Goal: Find contact information: Find contact information

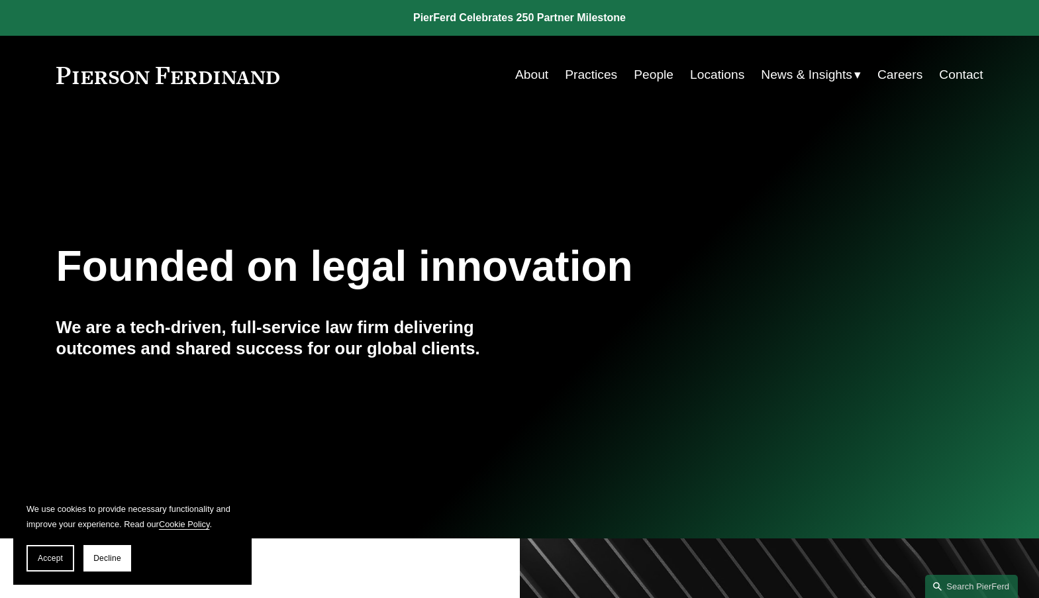
click at [645, 73] on link "People" at bounding box center [654, 74] width 40 height 25
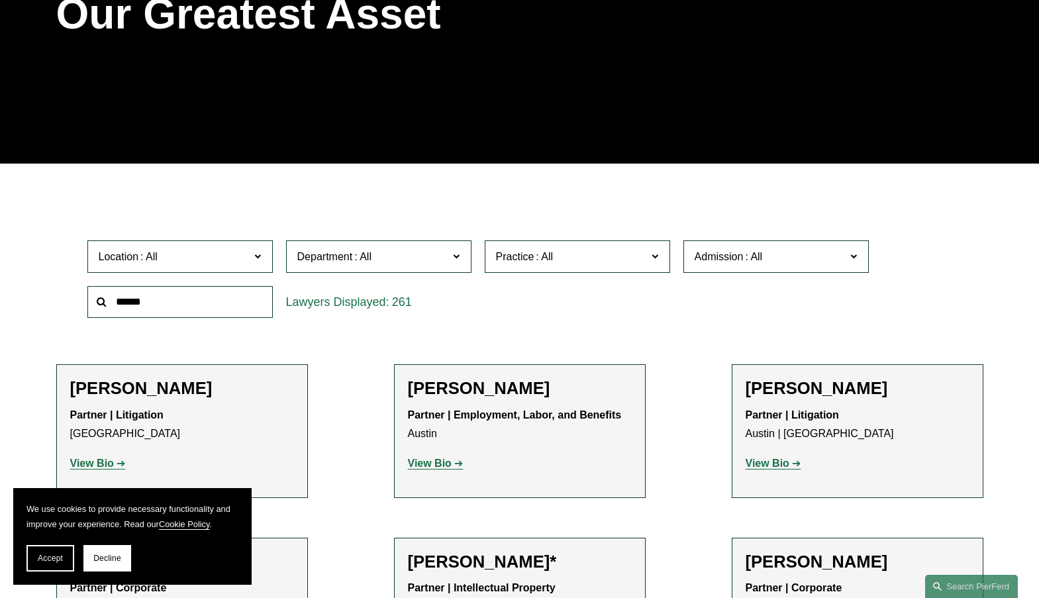
scroll to position [265, 0]
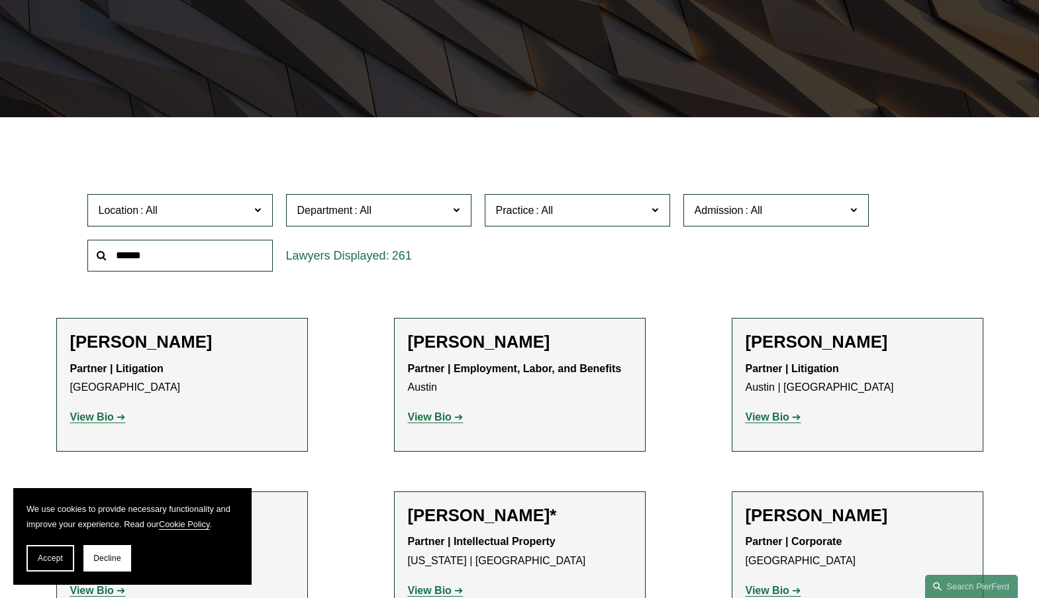
click at [126, 258] on input "text" at bounding box center [179, 256] width 185 height 32
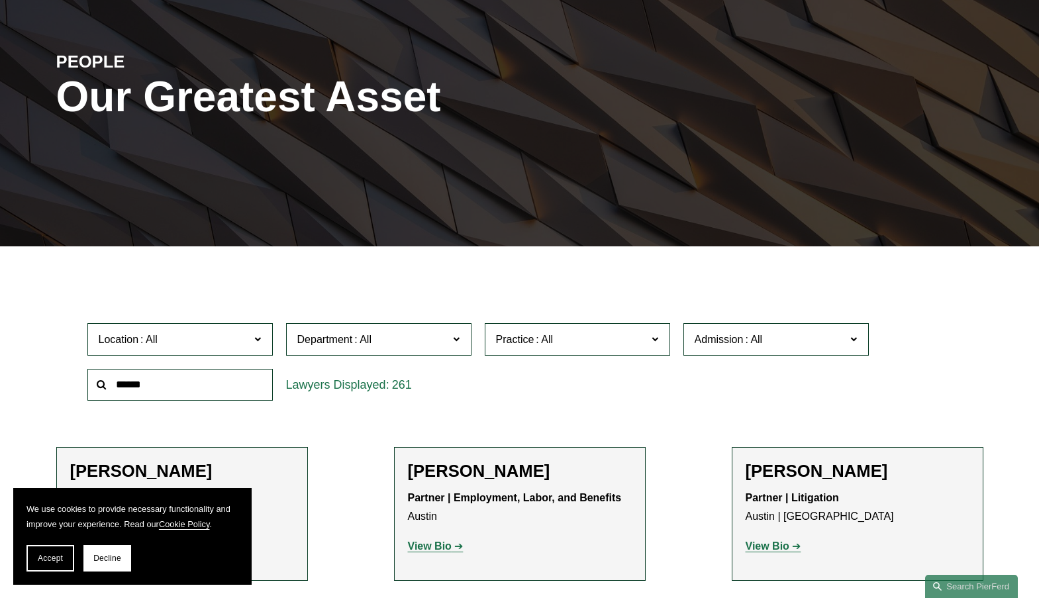
scroll to position [132, 0]
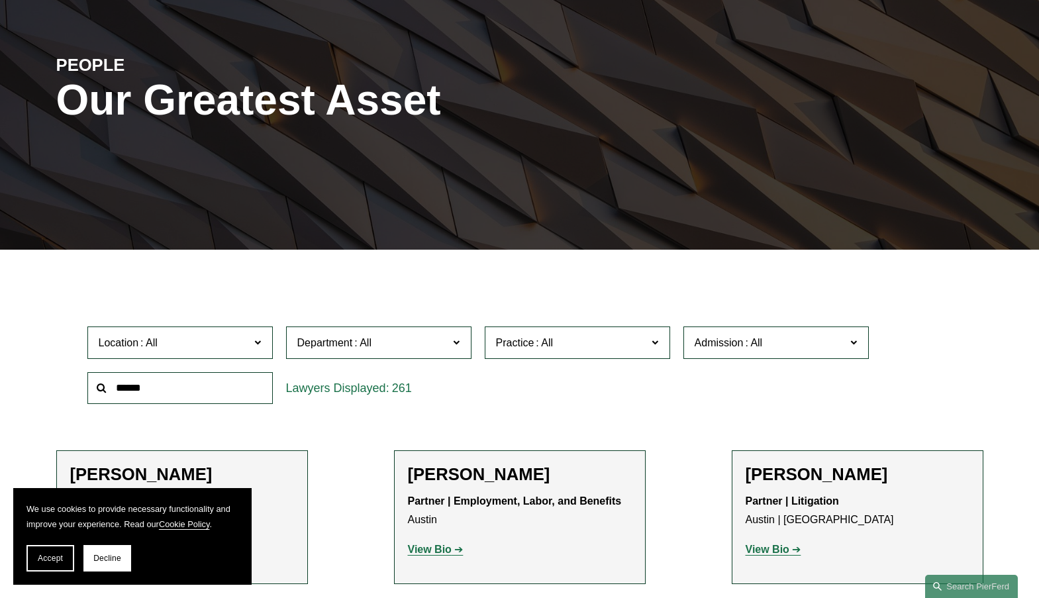
click at [124, 389] on input "text" at bounding box center [179, 388] width 185 height 32
paste input "**********"
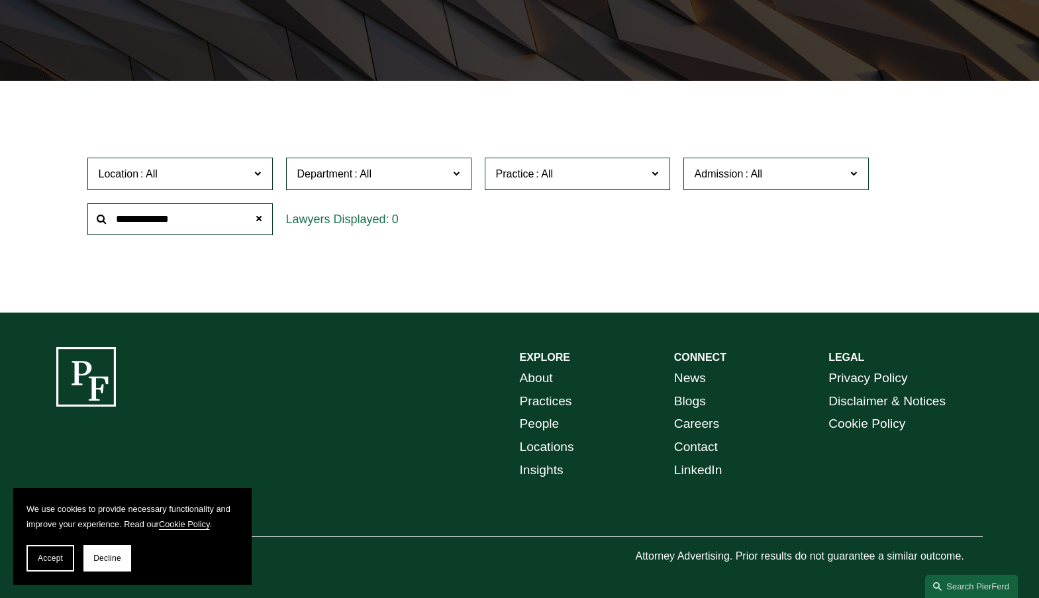
scroll to position [306, 0]
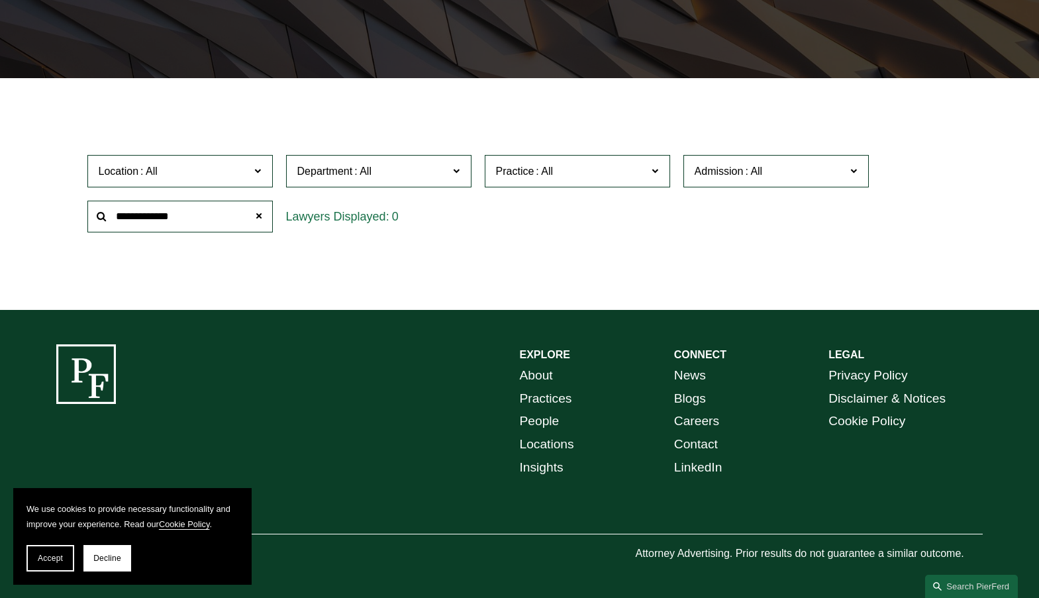
drag, startPoint x: 198, startPoint y: 214, endPoint x: 153, endPoint y: 203, distance: 46.2
click at [152, 207] on input "**********" at bounding box center [179, 217] width 185 height 32
type input "******"
drag, startPoint x: 170, startPoint y: 213, endPoint x: 38, endPoint y: 216, distance: 132.4
click at [38, 216] on ul "Filter Location All Atlanta Austin Boston Charlotte Chicago Cincinnati Clevelan…" at bounding box center [518, 194] width 989 height 170
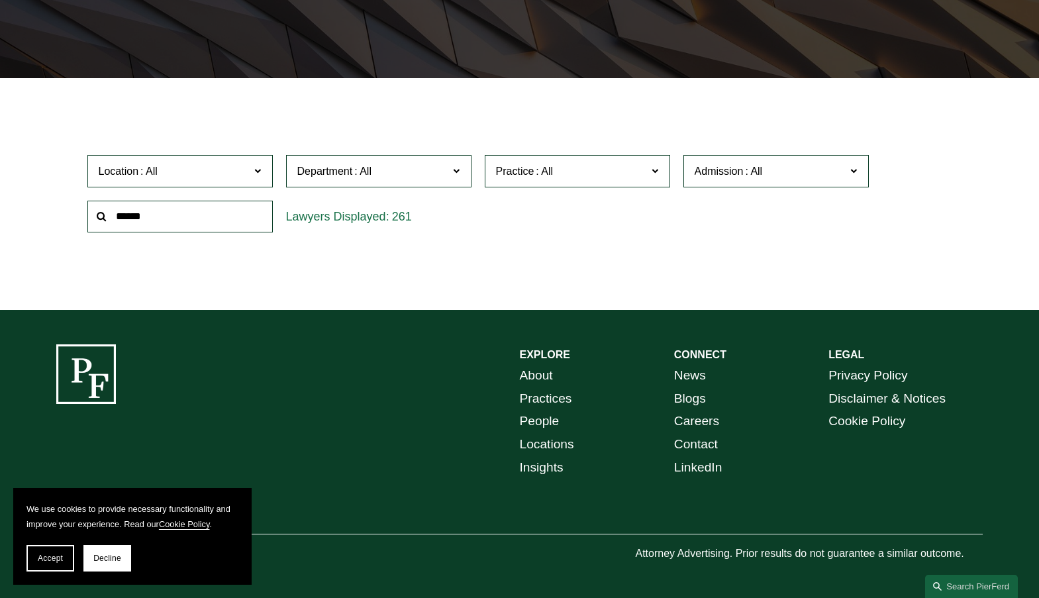
scroll to position [0, 0]
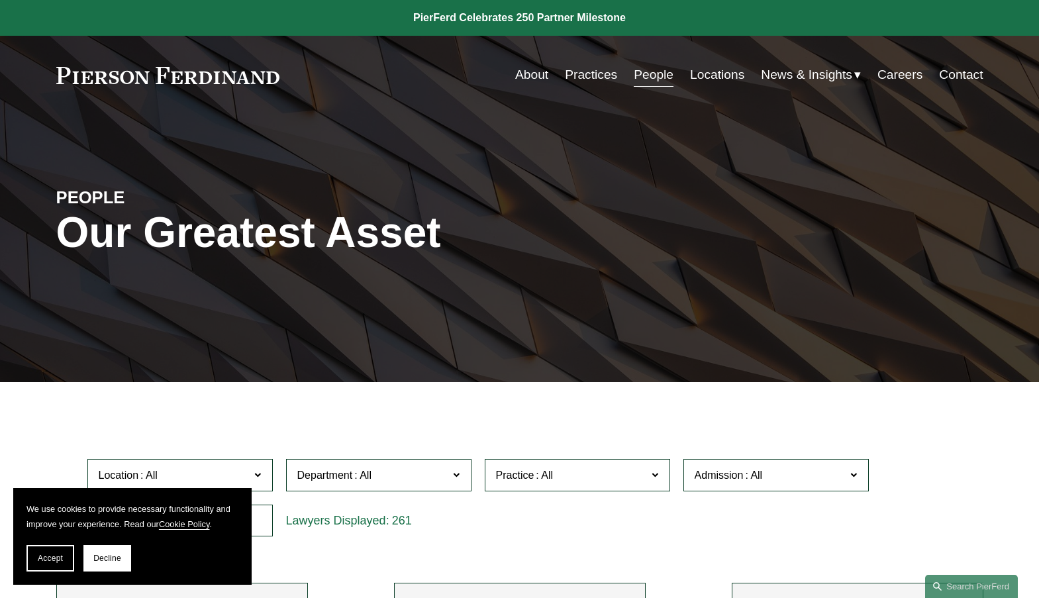
click at [713, 75] on link "Locations" at bounding box center [717, 74] width 54 height 25
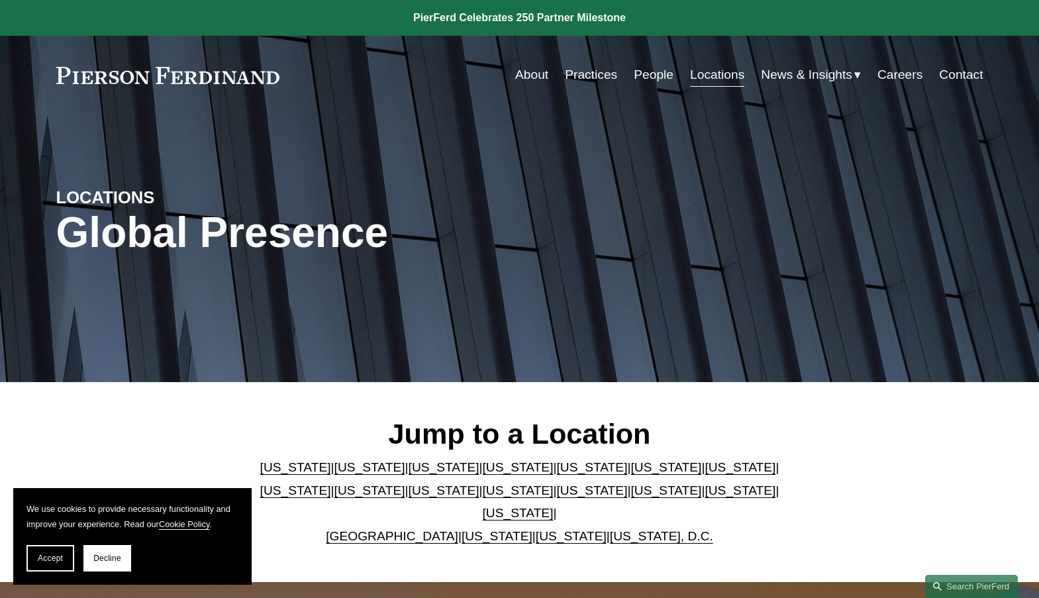
click at [553, 506] on link "[US_STATE]" at bounding box center [518, 513] width 71 height 14
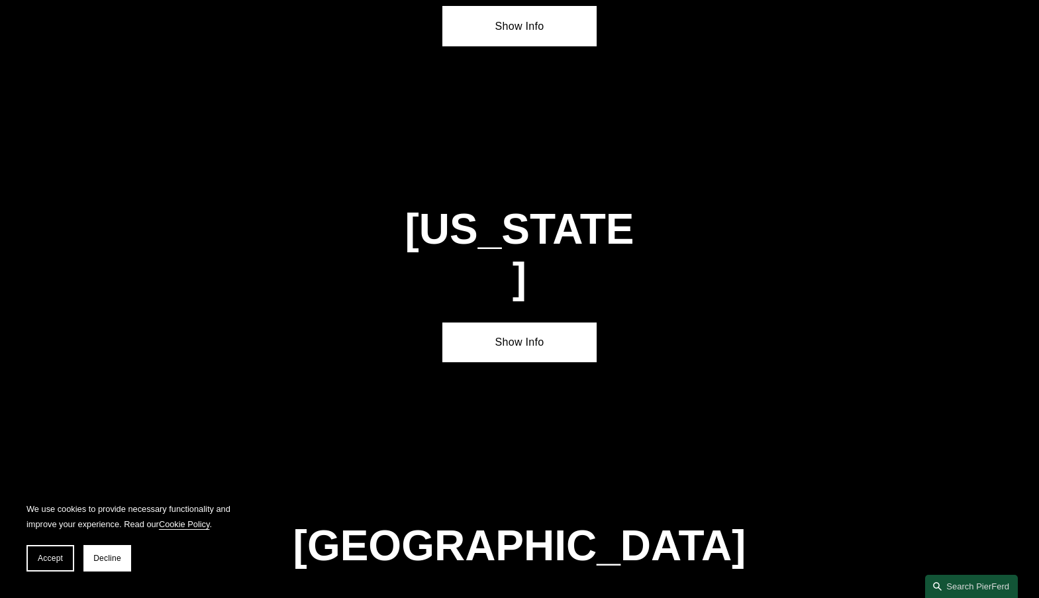
scroll to position [4485, 0]
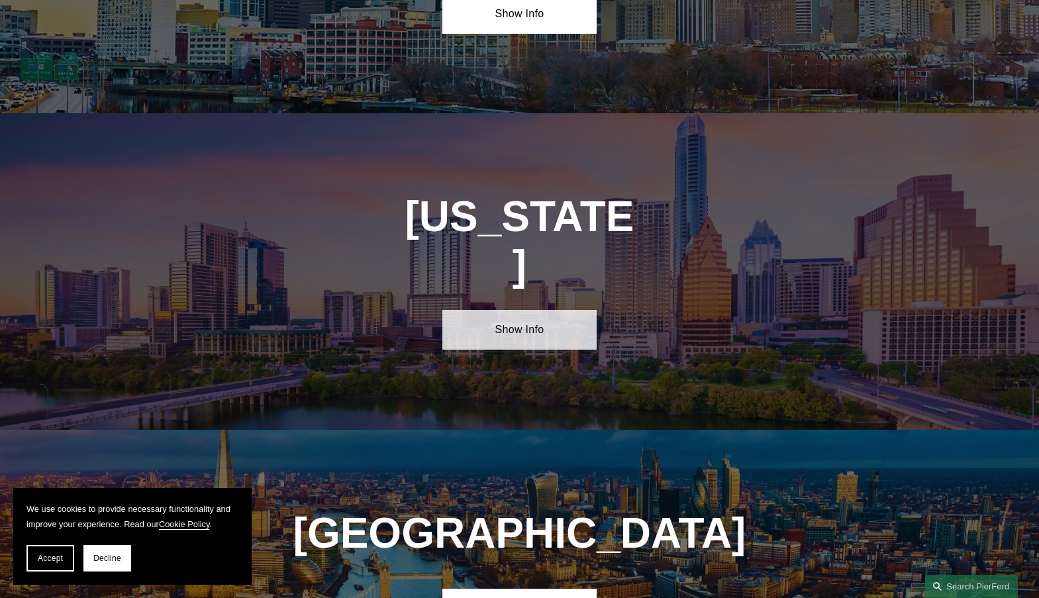
click at [513, 310] on link "Show Info" at bounding box center [519, 330] width 154 height 40
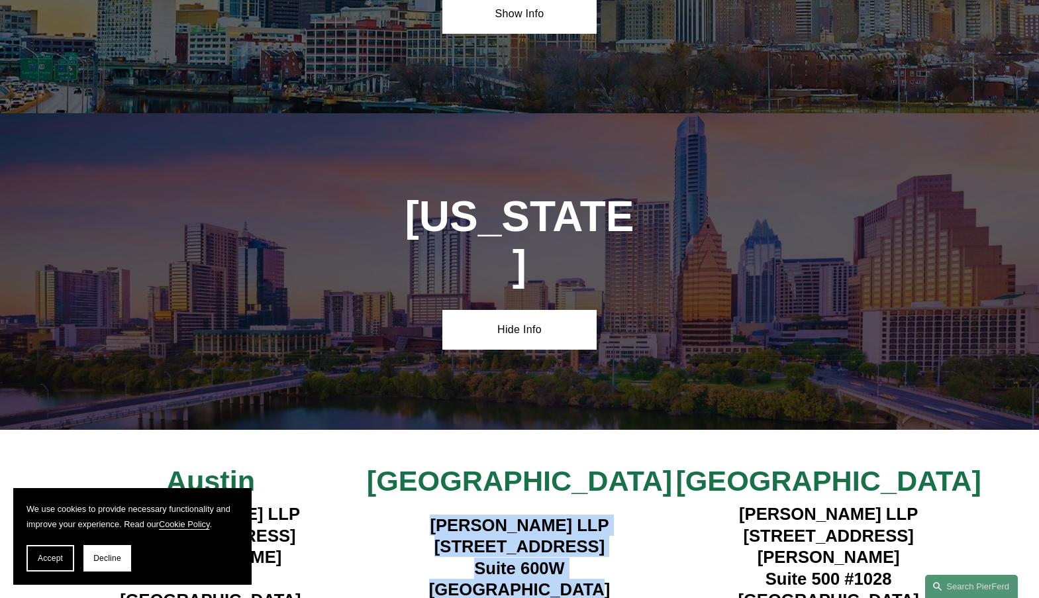
drag, startPoint x: 429, startPoint y: 367, endPoint x: 614, endPoint y: 436, distance: 197.1
click at [614, 514] on h4 "Pierson Ferdinand LLP 1341 W. Mockingbird Lane Suite 600W Dallas, TX 75247" at bounding box center [519, 557] width 309 height 86
copy h4 "Pierson Ferdinand LLP 1341 W. Mockingbird Lane Suite 600W Dallas, TX 75247"
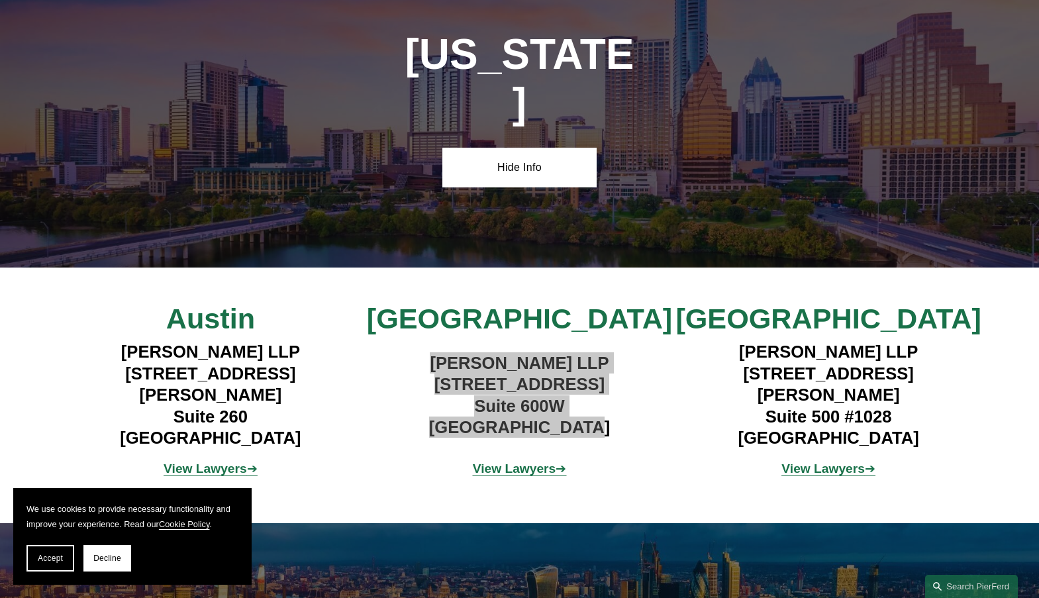
scroll to position [4618, 0]
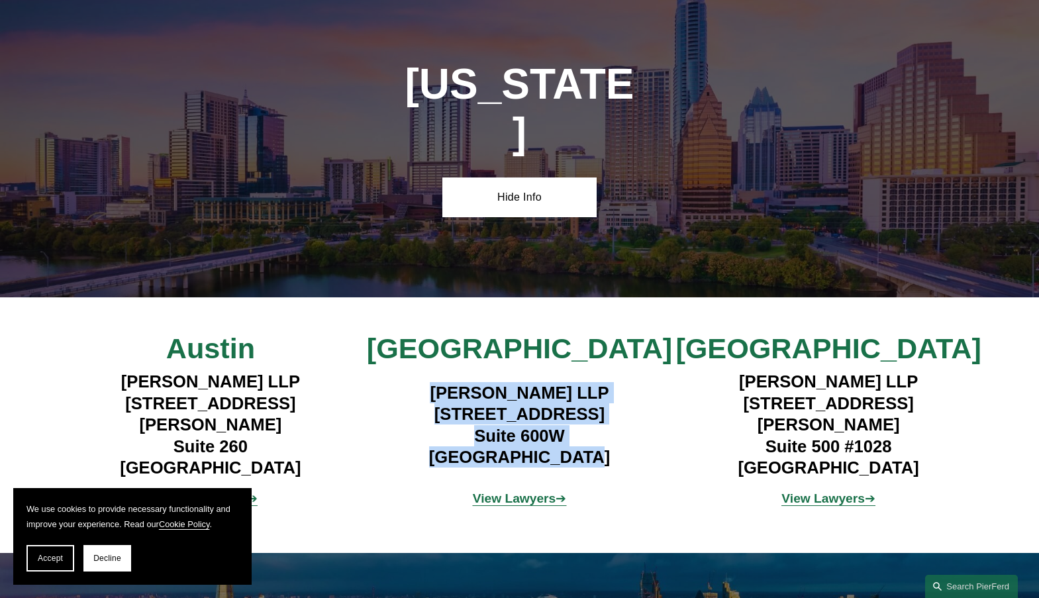
click at [525, 491] on strong "View Lawyers" at bounding box center [514, 498] width 83 height 14
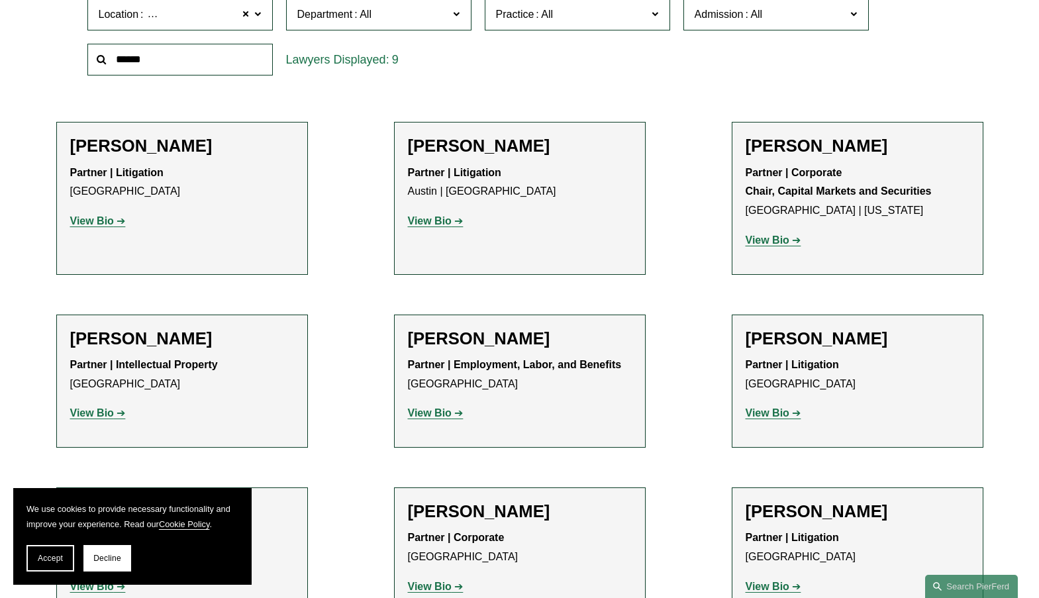
scroll to position [463, 0]
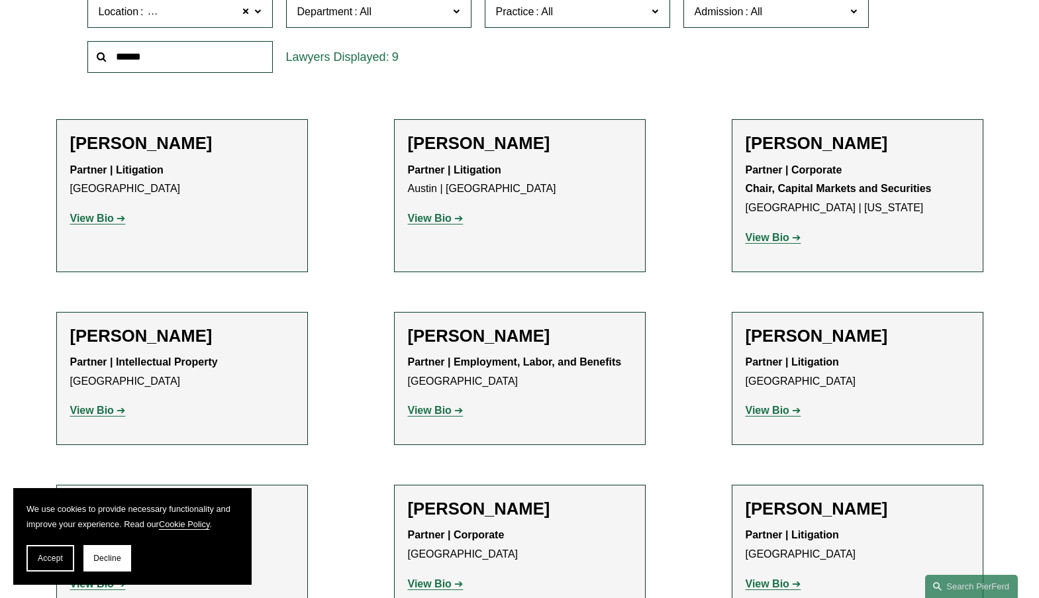
click at [93, 412] on strong "View Bio" at bounding box center [92, 410] width 44 height 11
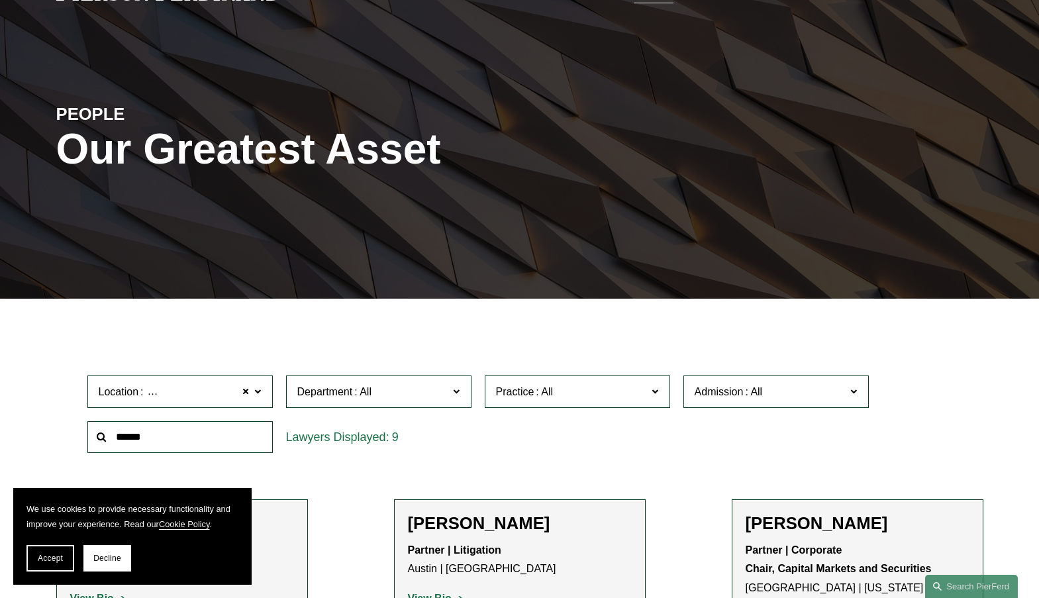
scroll to position [0, 0]
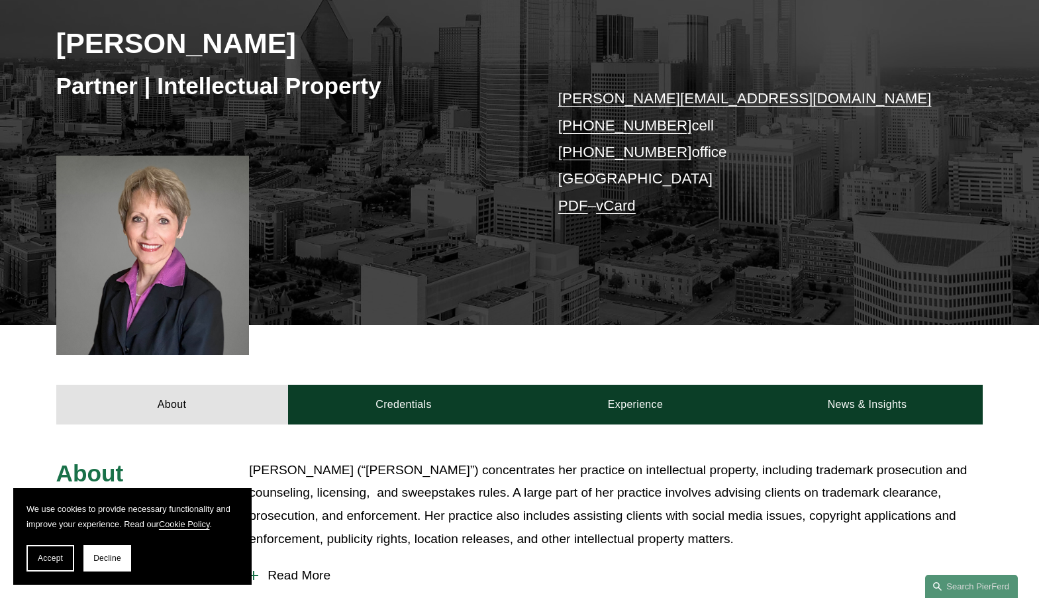
scroll to position [133, 0]
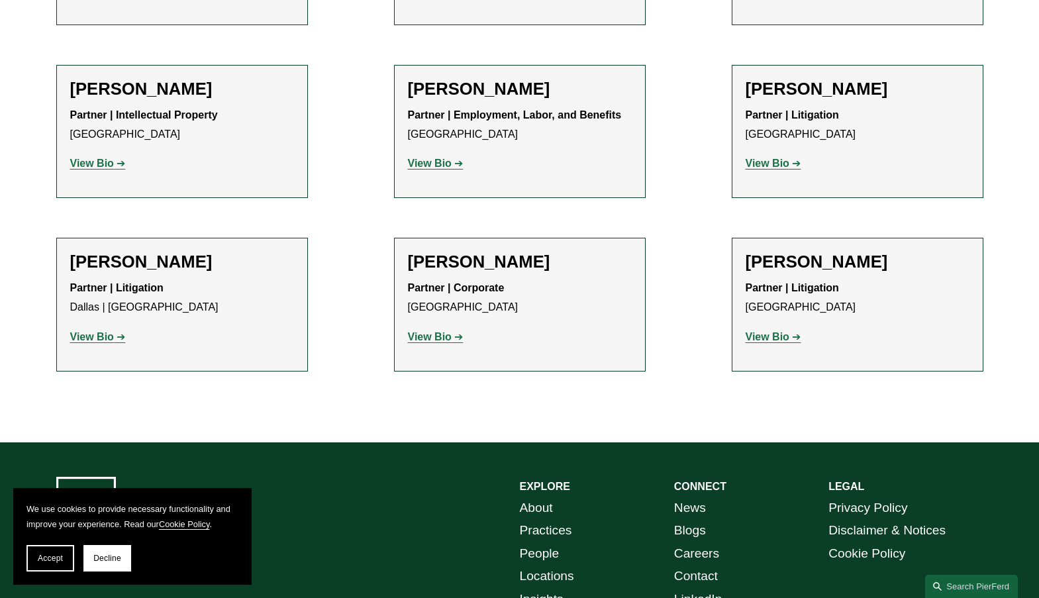
scroll to position [844, 0]
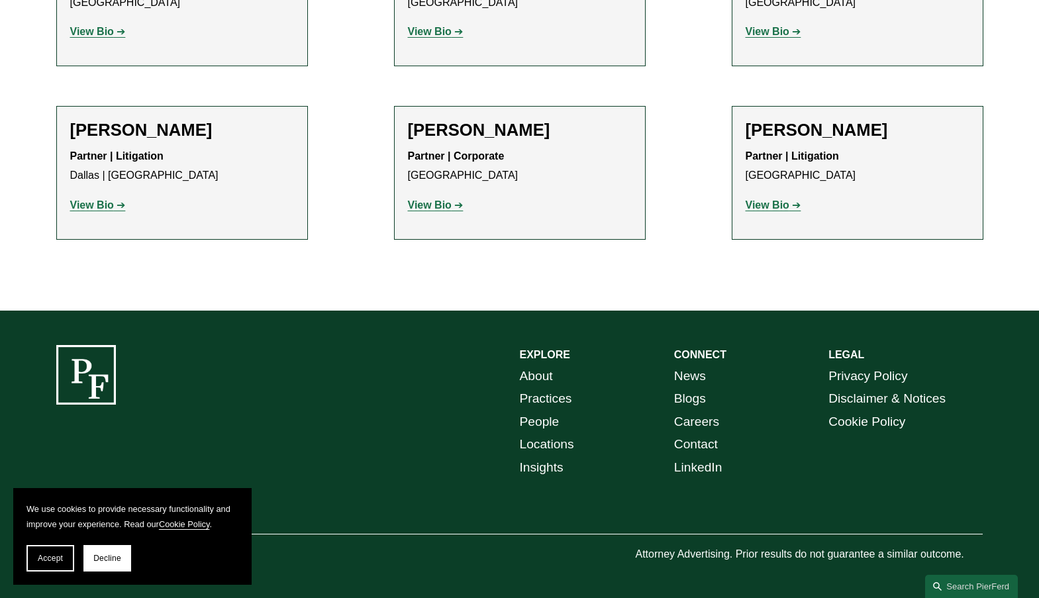
click at [698, 442] on link "Contact" at bounding box center [696, 444] width 44 height 23
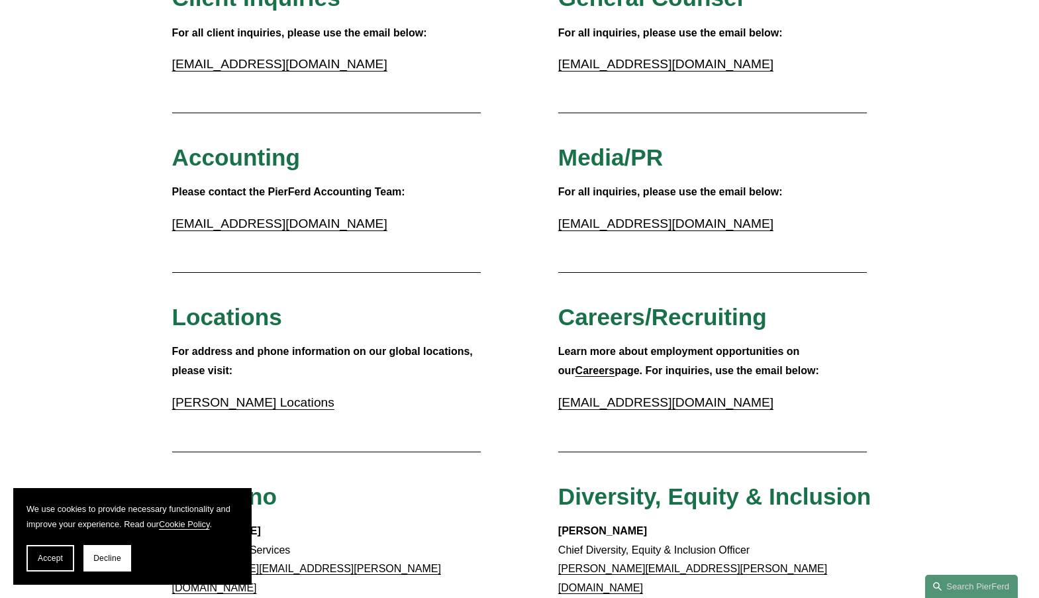
scroll to position [265, 0]
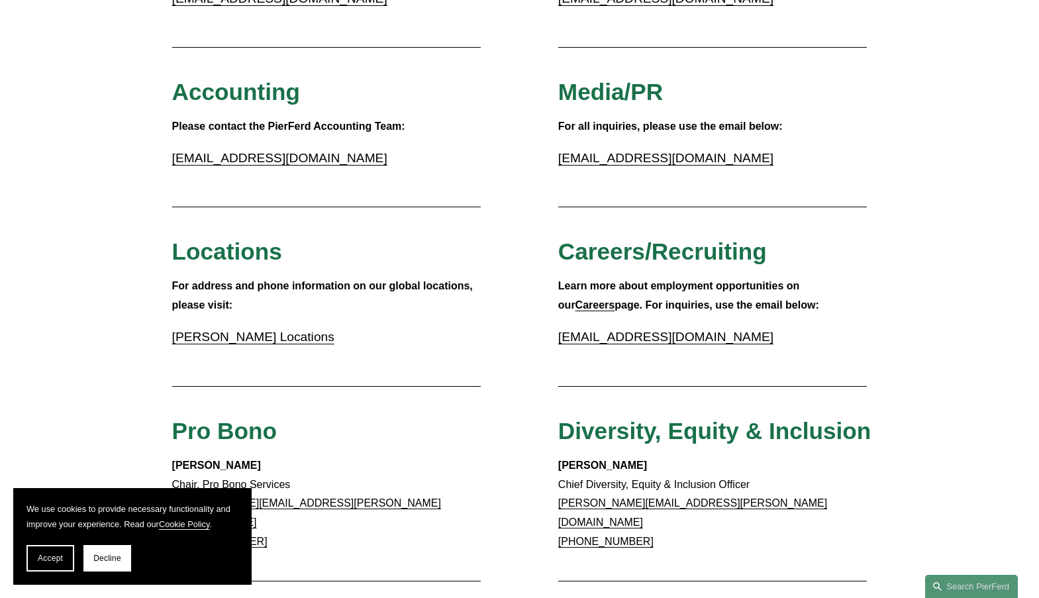
click at [259, 342] on link "Pierson Ferdinand Locations" at bounding box center [253, 337] width 162 height 14
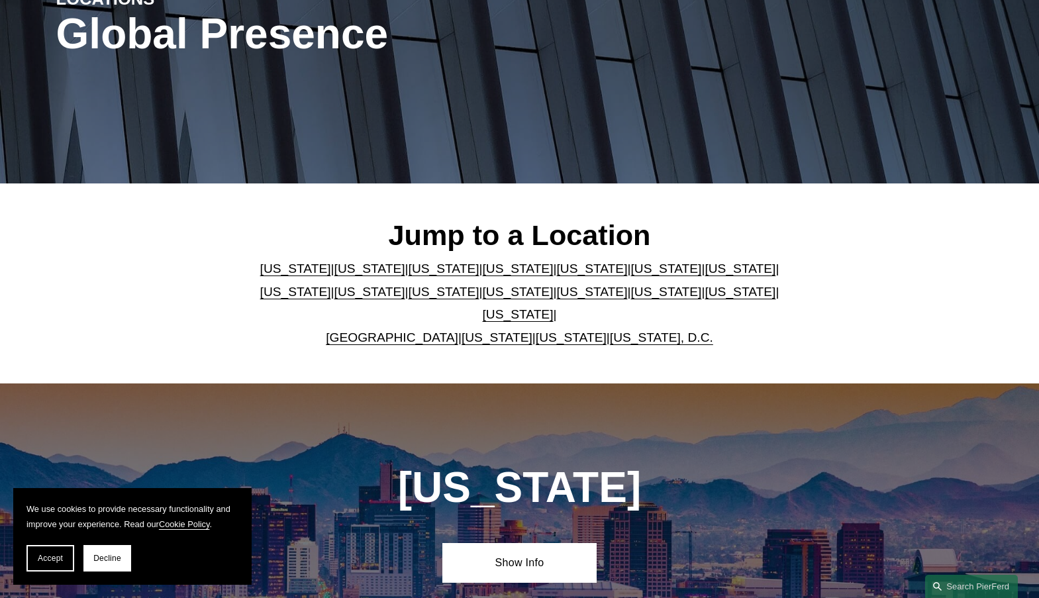
scroll to position [265, 0]
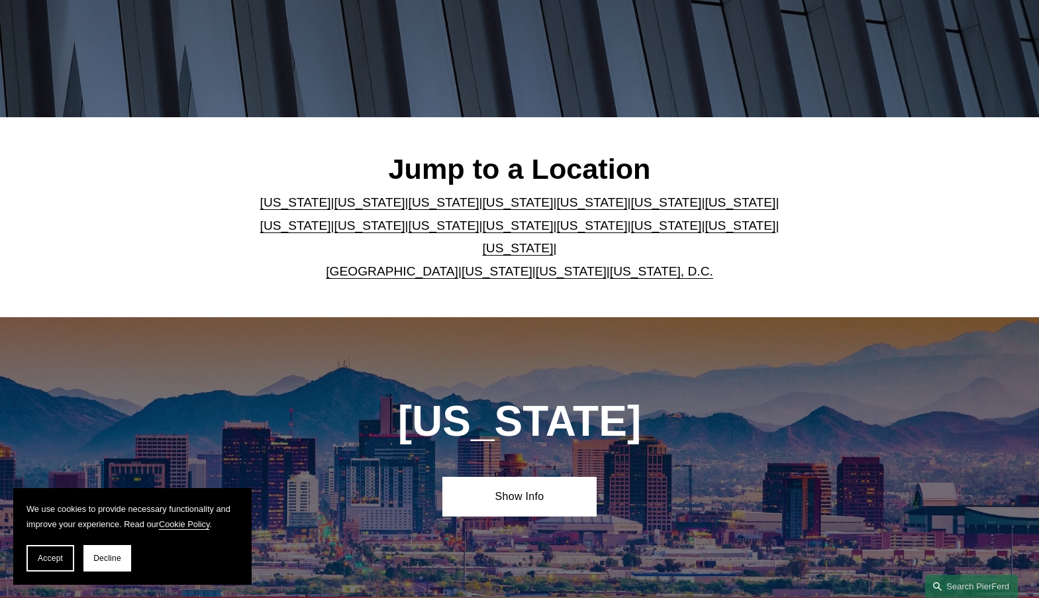
click at [553, 241] on link "Texas" at bounding box center [518, 248] width 71 height 14
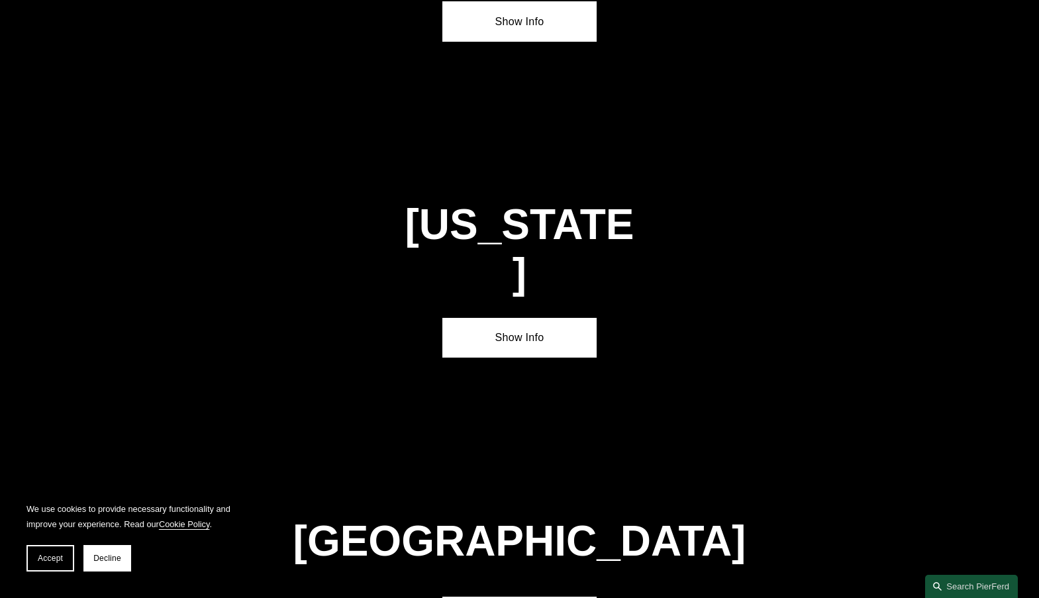
scroll to position [4485, 0]
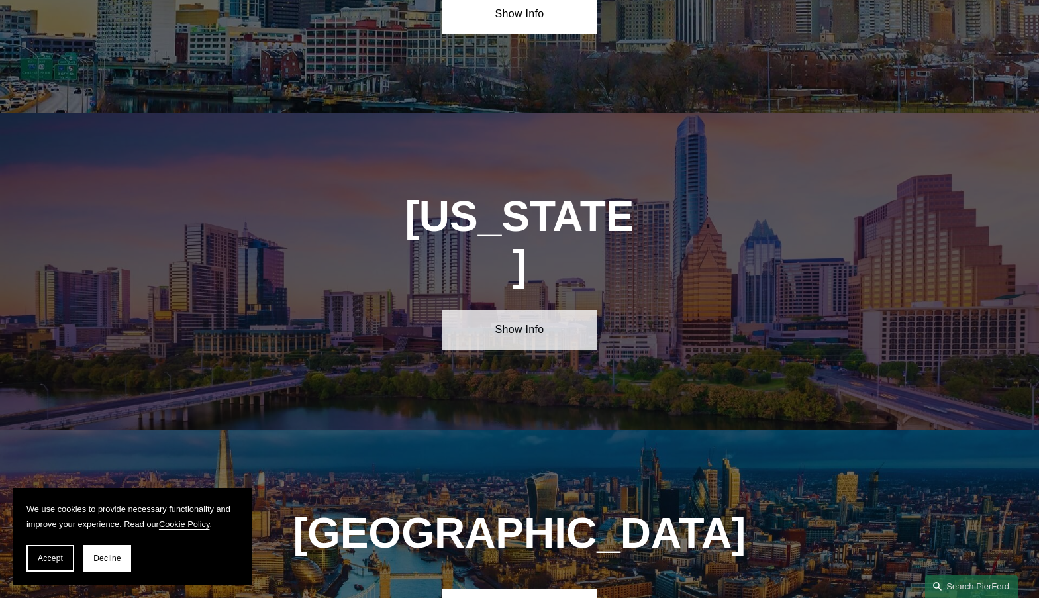
click at [523, 310] on link "Show Info" at bounding box center [519, 330] width 154 height 40
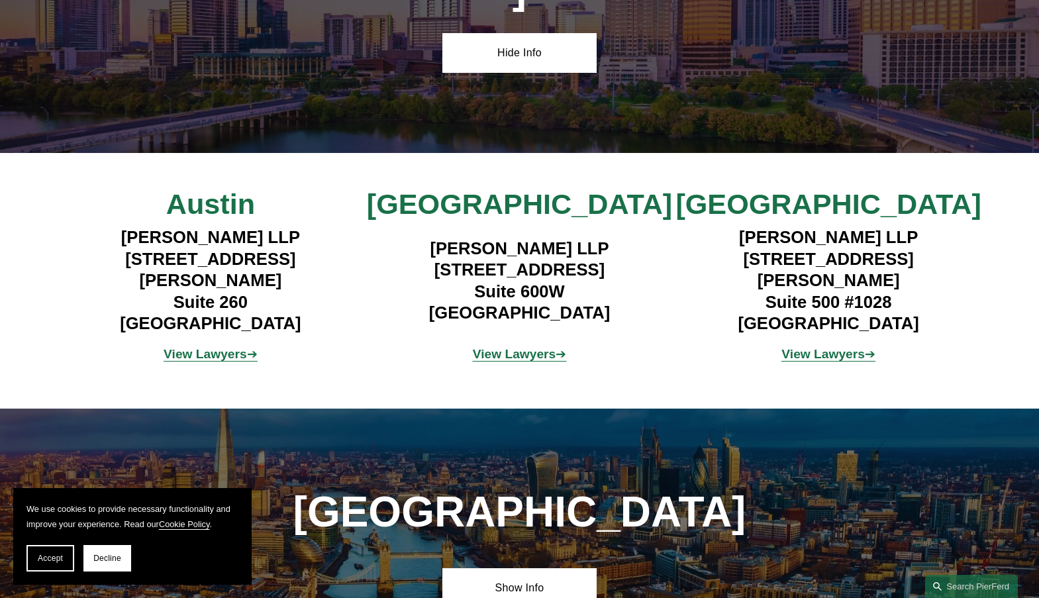
scroll to position [4816, 0]
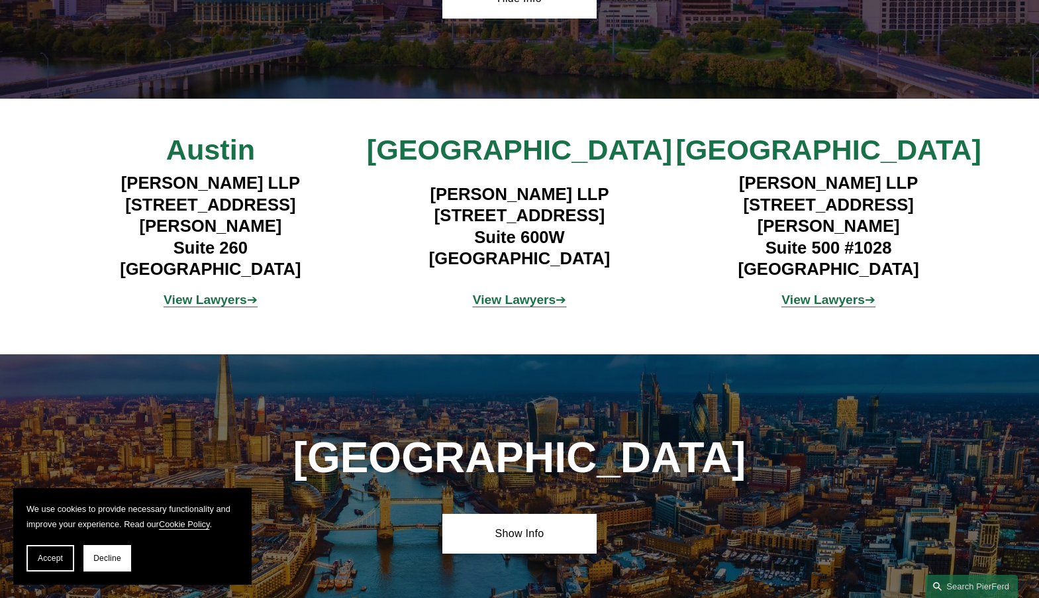
click at [532, 293] on strong "View Lawyers" at bounding box center [514, 300] width 83 height 14
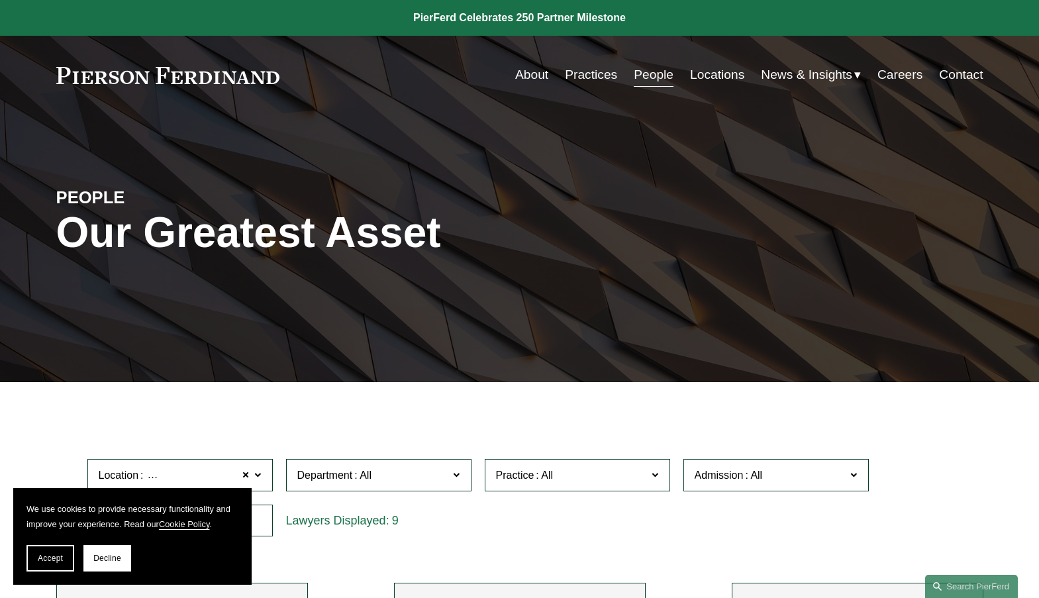
click at [964, 73] on link "Contact" at bounding box center [961, 74] width 44 height 25
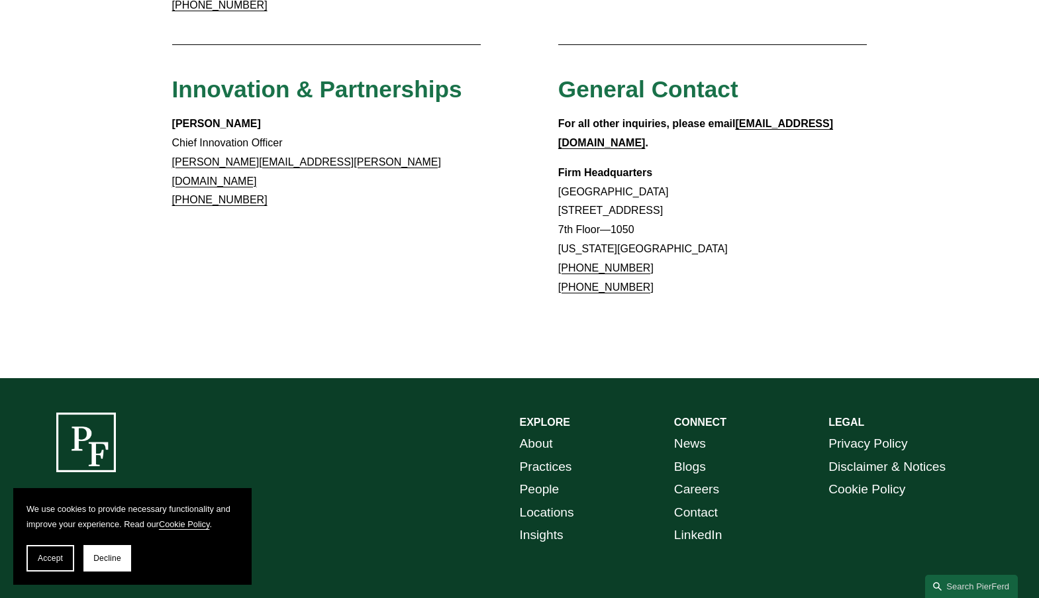
scroll to position [1192, 0]
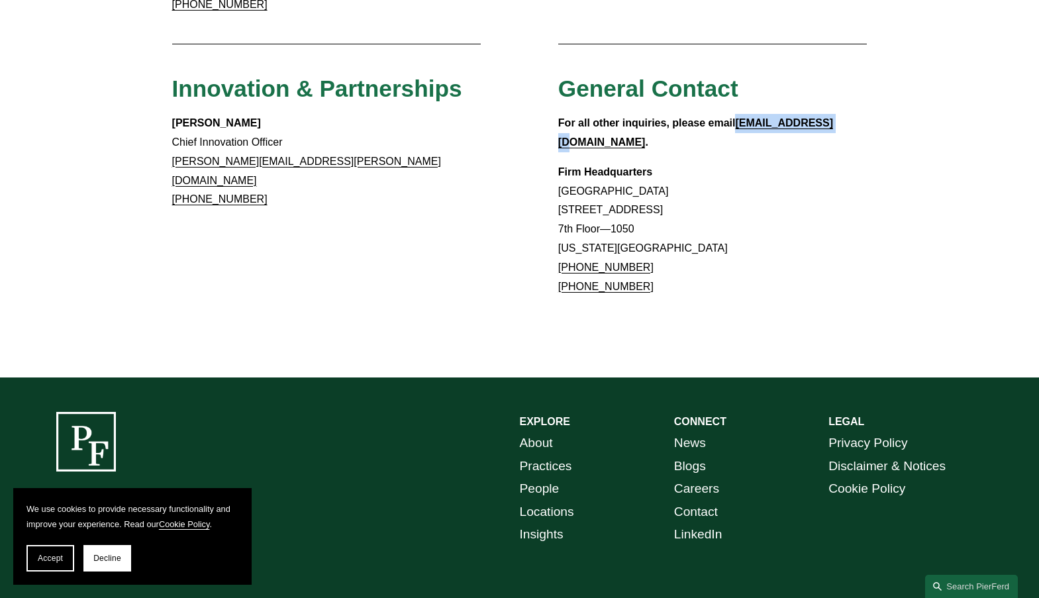
drag, startPoint x: 832, startPoint y: 75, endPoint x: 739, endPoint y: 79, distance: 92.8
click at [739, 114] on p "For all other inquiries, please email [EMAIL_ADDRESS][DOMAIN_NAME] ." at bounding box center [712, 133] width 309 height 38
copy strong "[EMAIL_ADDRESS][DOMAIN_NAME]"
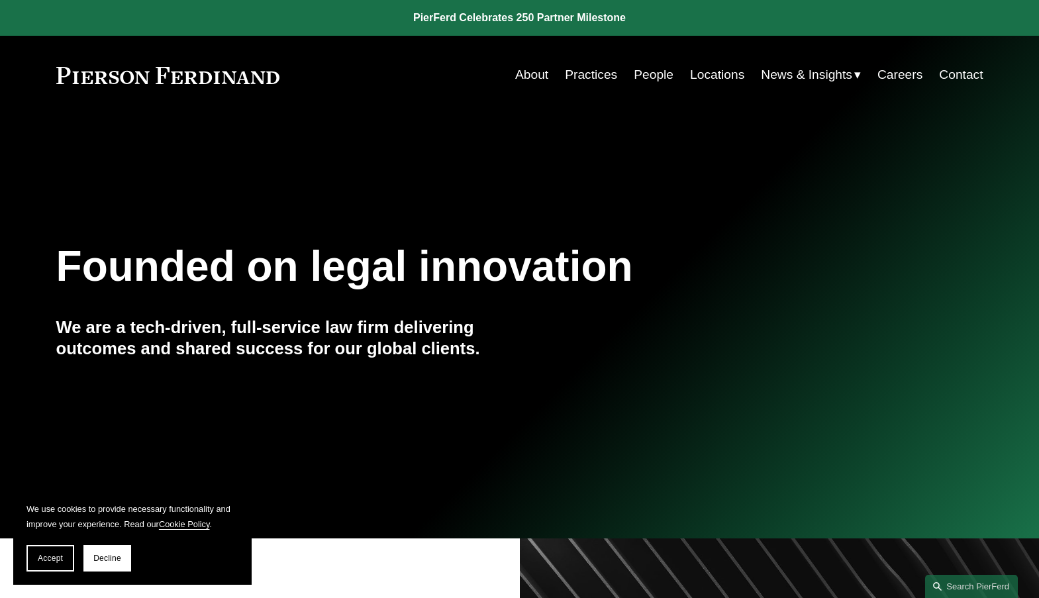
click at [967, 75] on link "Contact" at bounding box center [961, 74] width 44 height 25
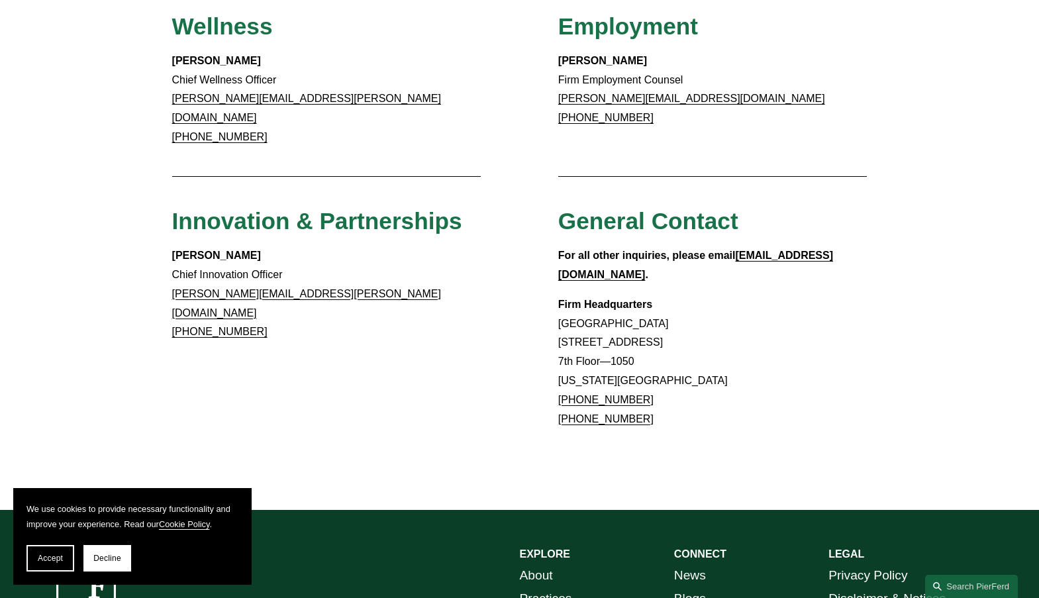
scroll to position [1198, 0]
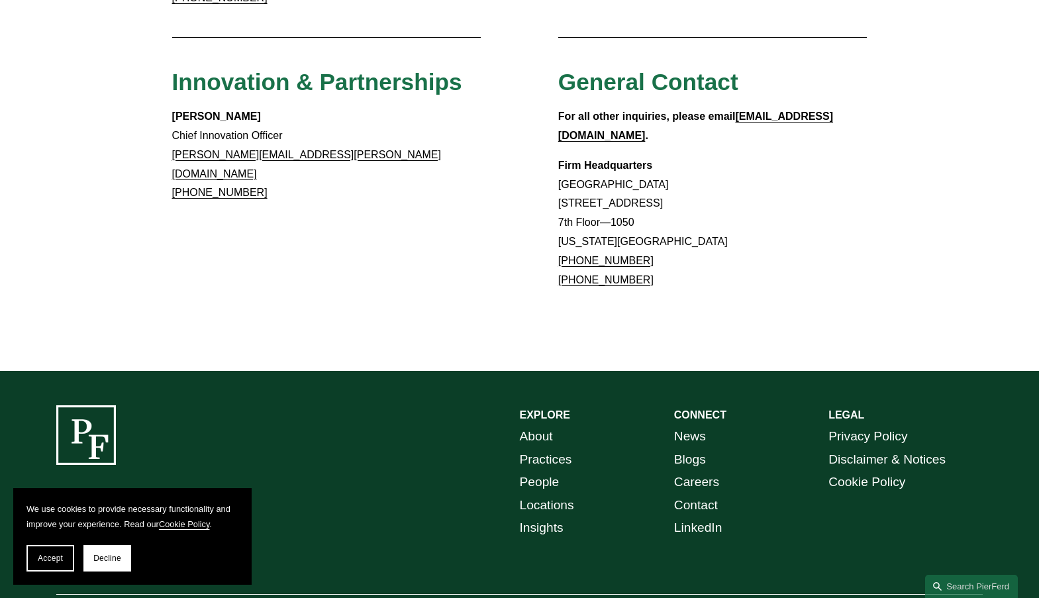
click at [546, 494] on link "Locations" at bounding box center [547, 505] width 54 height 23
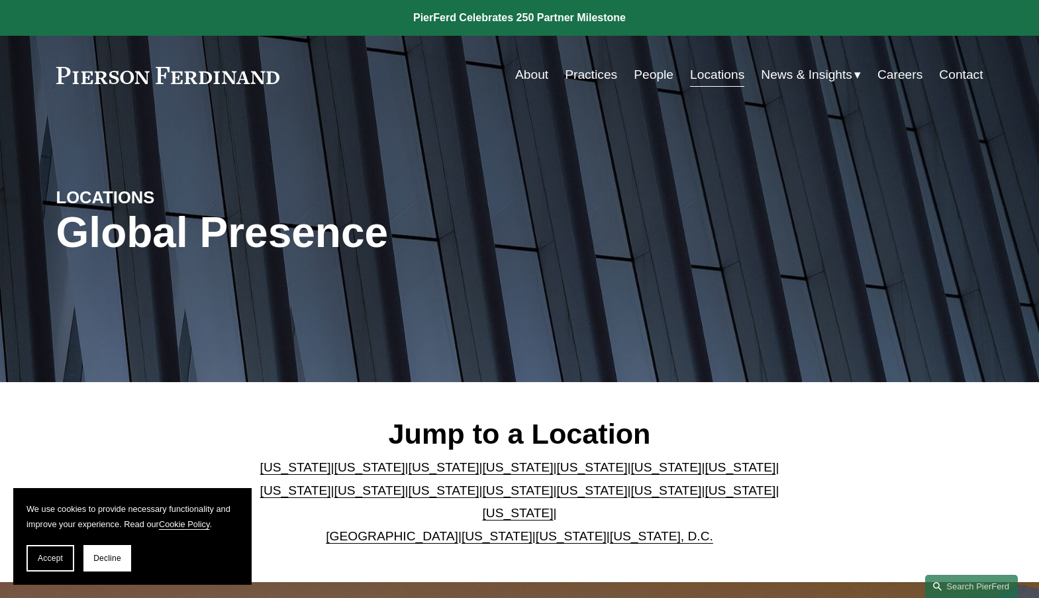
click at [553, 506] on link "[US_STATE]" at bounding box center [518, 513] width 71 height 14
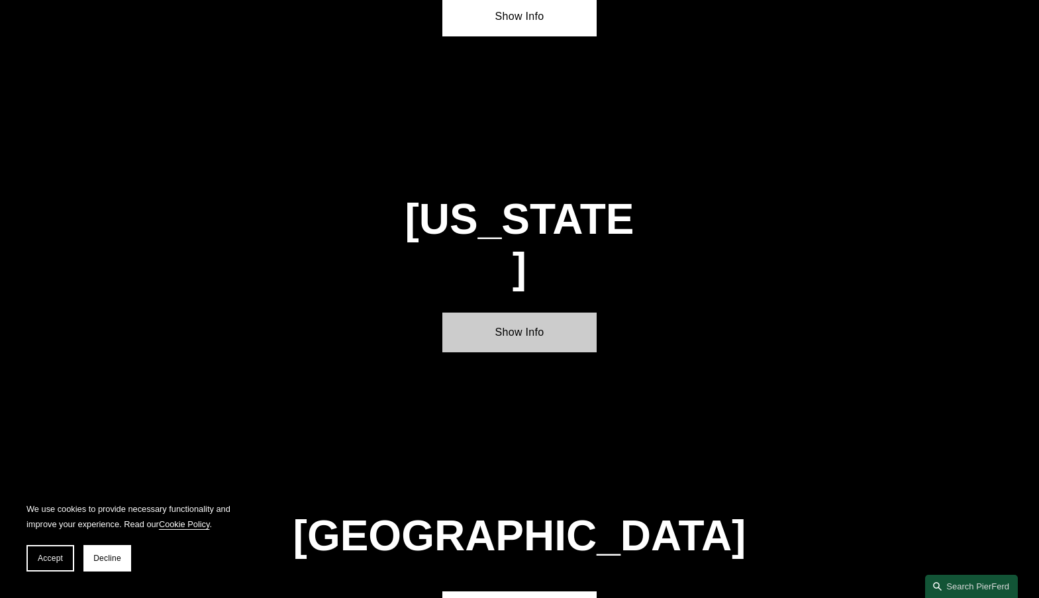
scroll to position [4485, 0]
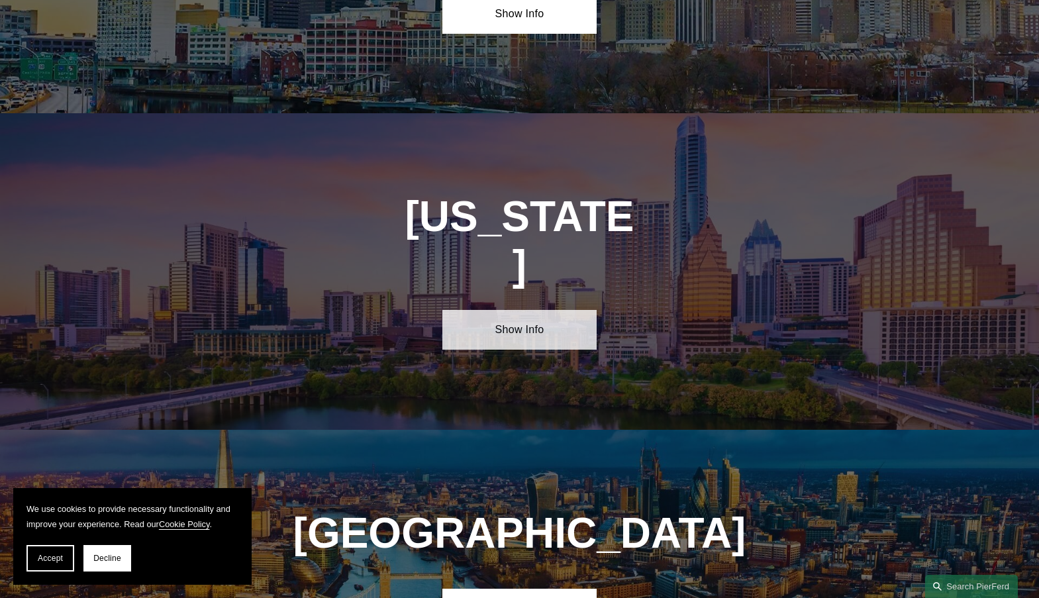
click at [498, 310] on link "Show Info" at bounding box center [519, 330] width 154 height 40
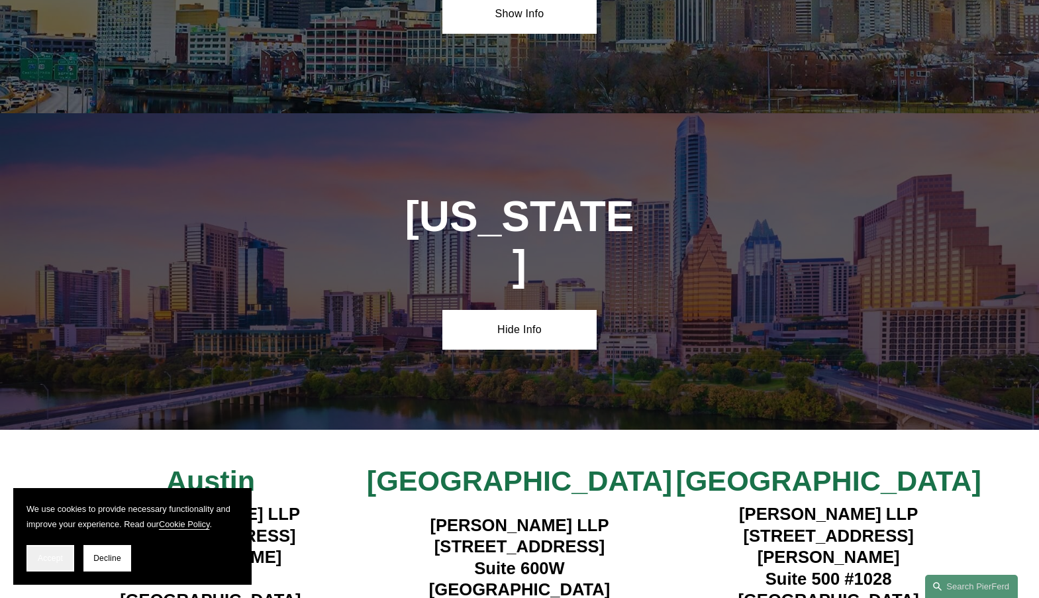
click at [49, 557] on span "Accept" at bounding box center [50, 557] width 25 height 9
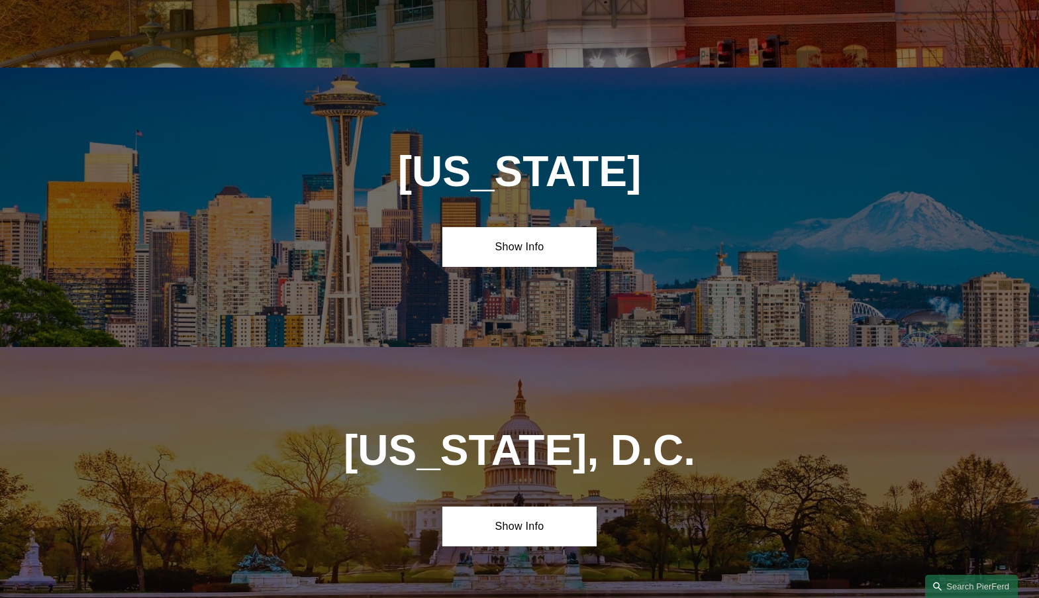
scroll to position [5819, 0]
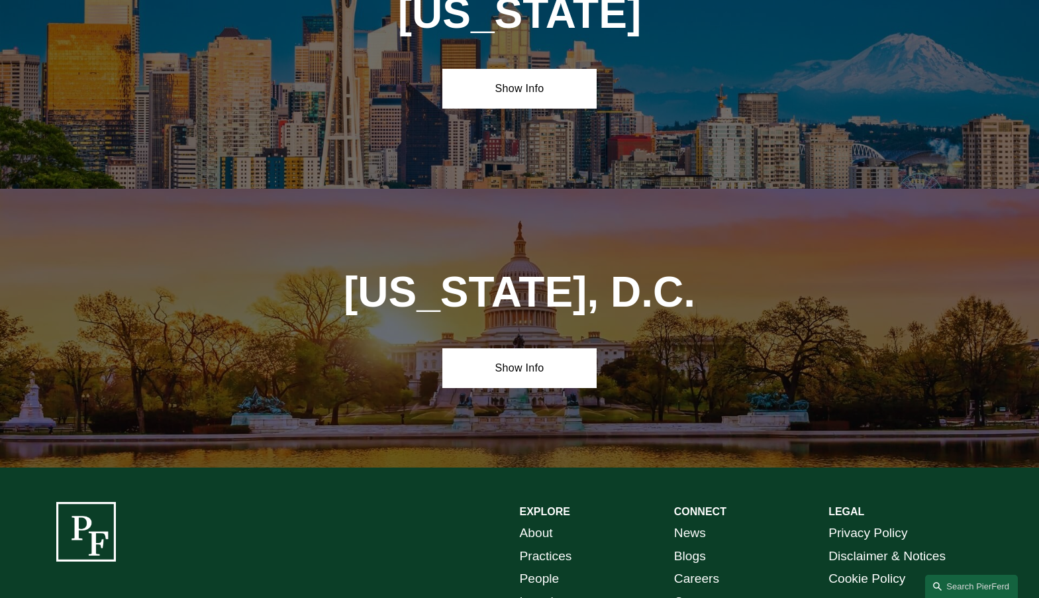
click at [694, 591] on link "Contact" at bounding box center [696, 602] width 44 height 23
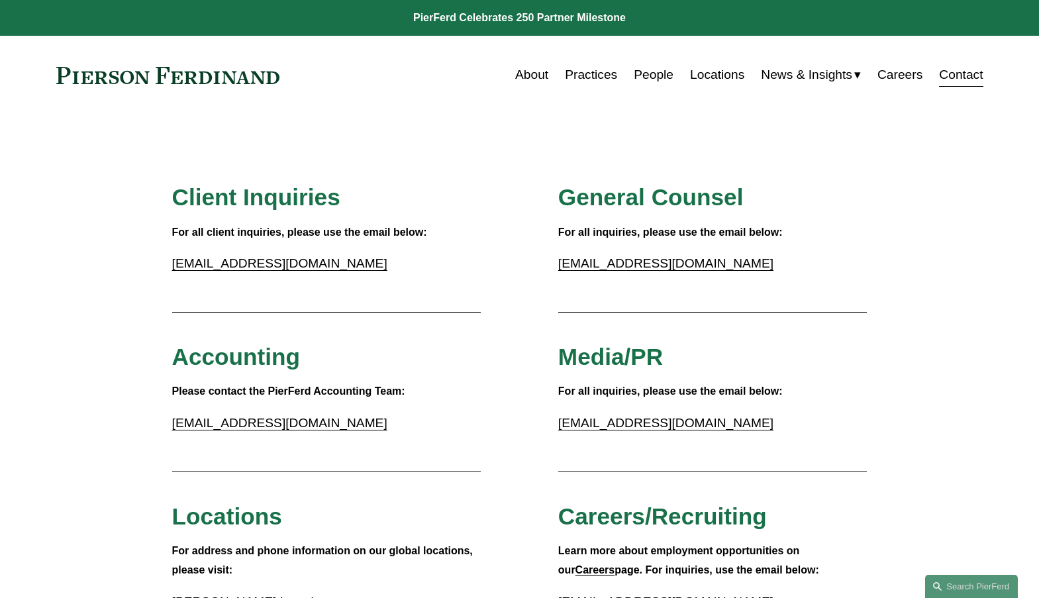
click at [720, 72] on link "Locations" at bounding box center [717, 74] width 54 height 25
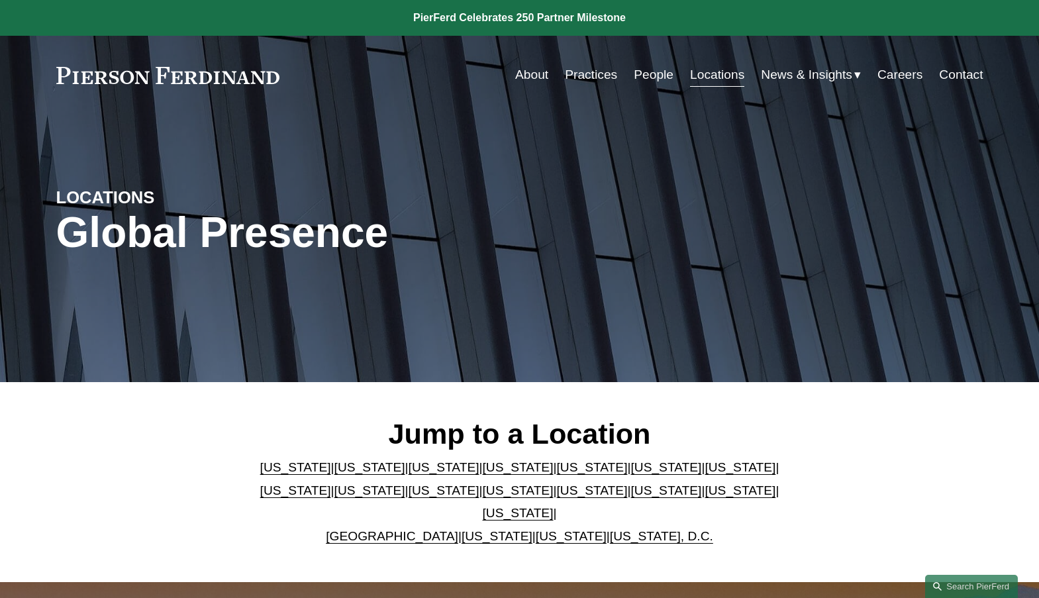
click at [553, 506] on link "[US_STATE]" at bounding box center [518, 513] width 71 height 14
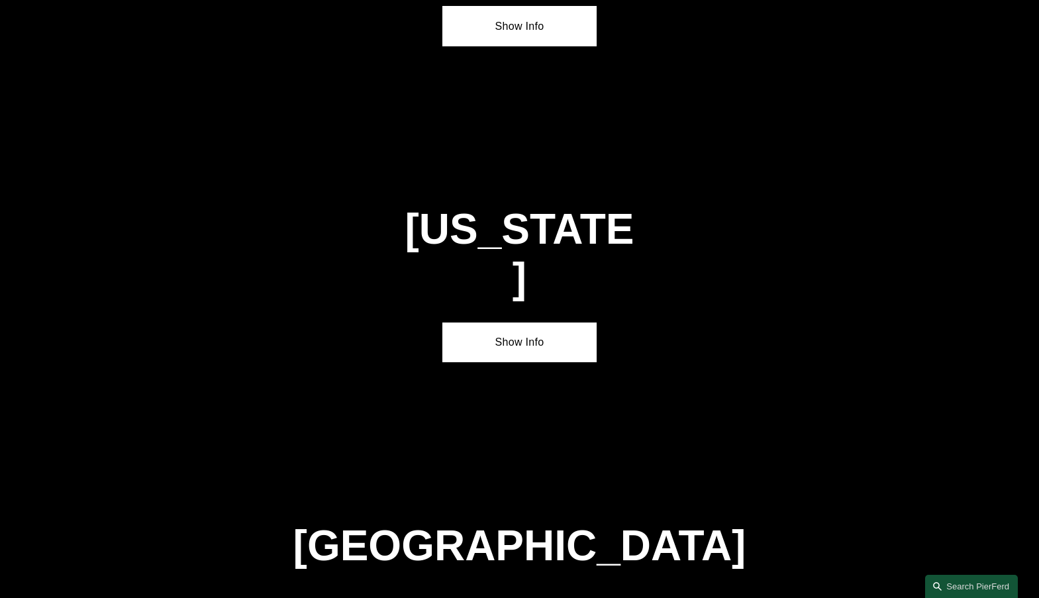
scroll to position [4485, 0]
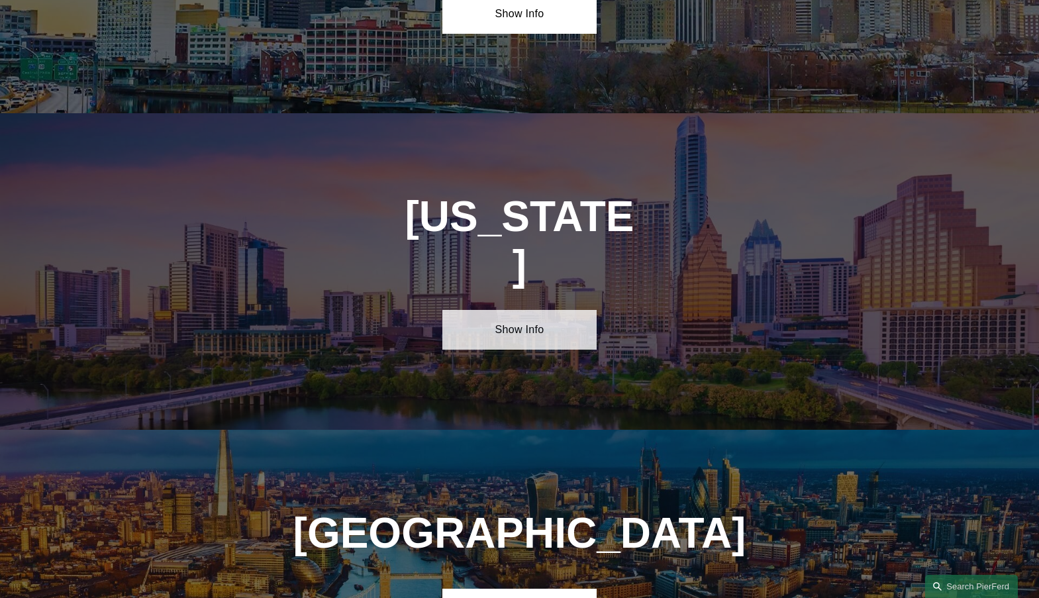
click at [527, 310] on link "Show Info" at bounding box center [519, 330] width 154 height 40
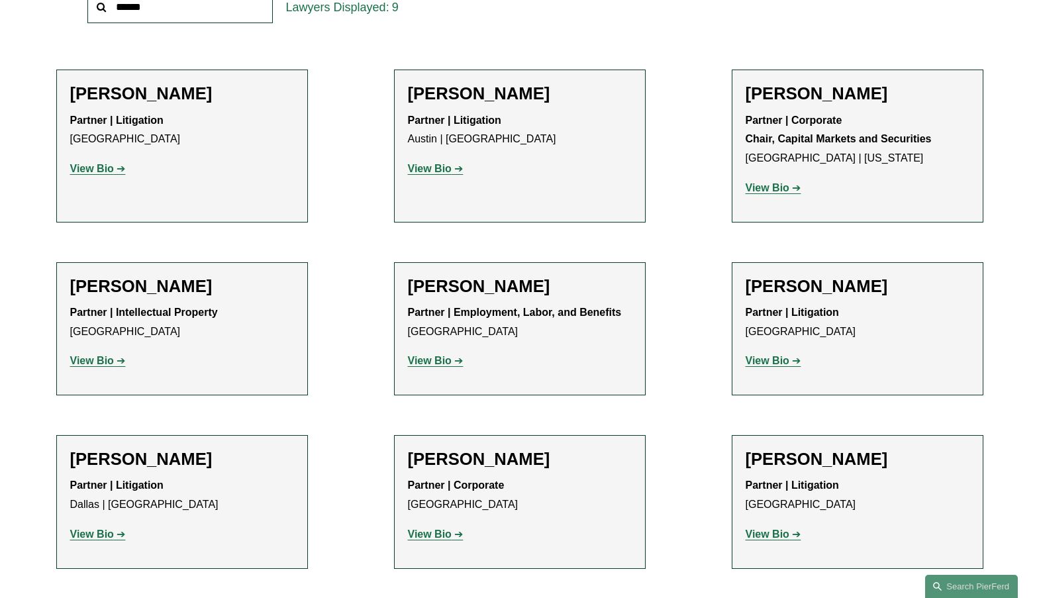
scroll to position [182, 0]
